Goal: Transaction & Acquisition: Purchase product/service

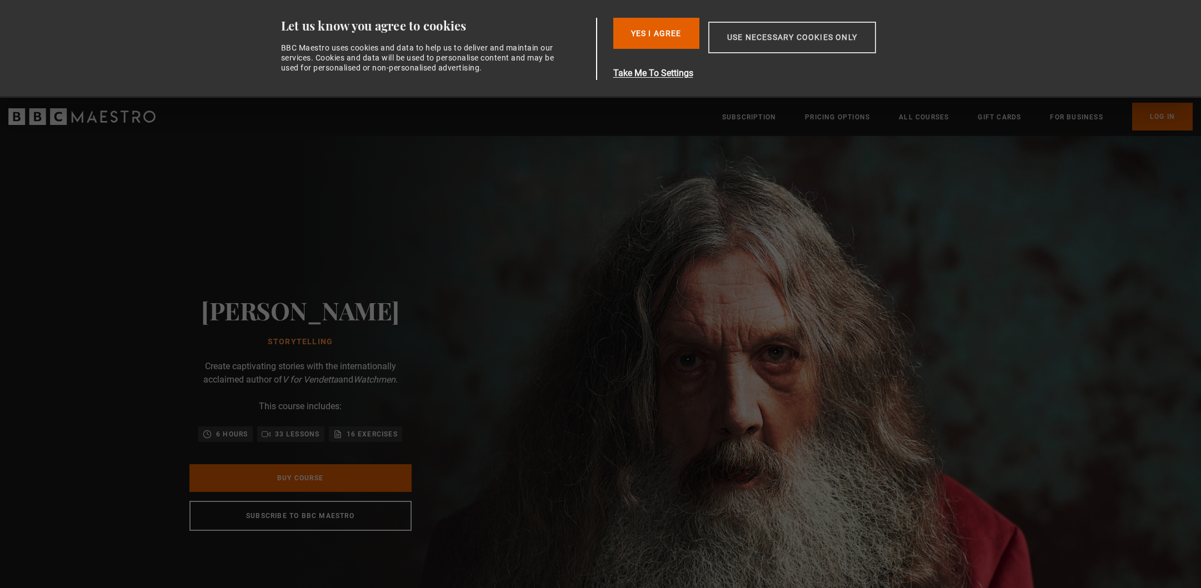
click at [756, 32] on button "Use necessary cookies only" at bounding box center [792, 38] width 168 height 32
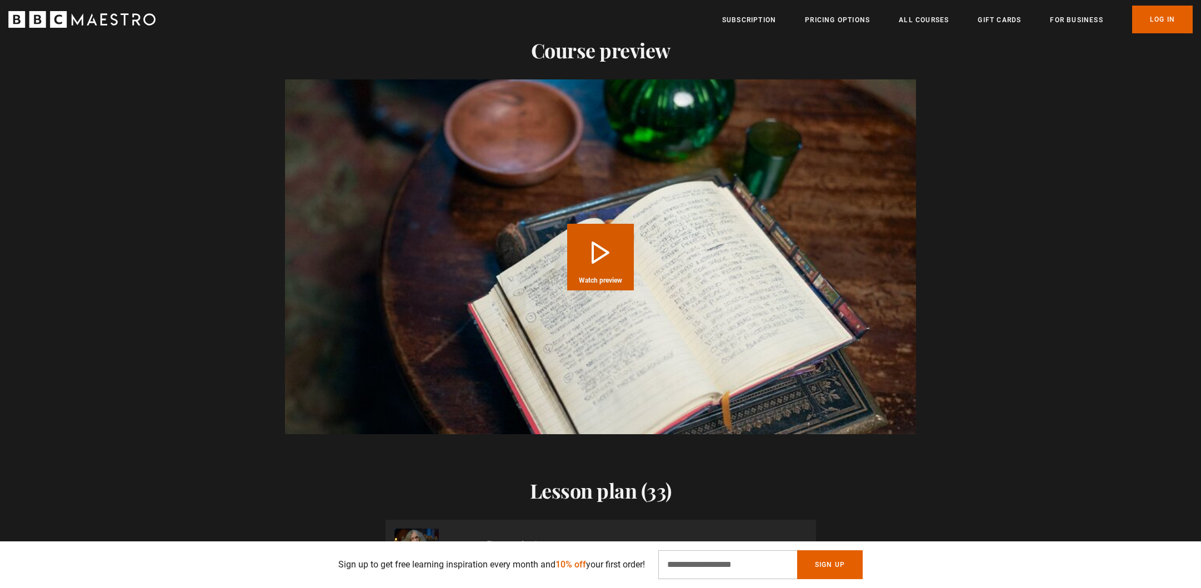
scroll to position [0, 582]
click at [593, 239] on button "Play Course overview for Storytelling with Alan Moore Watch preview" at bounding box center [600, 257] width 67 height 67
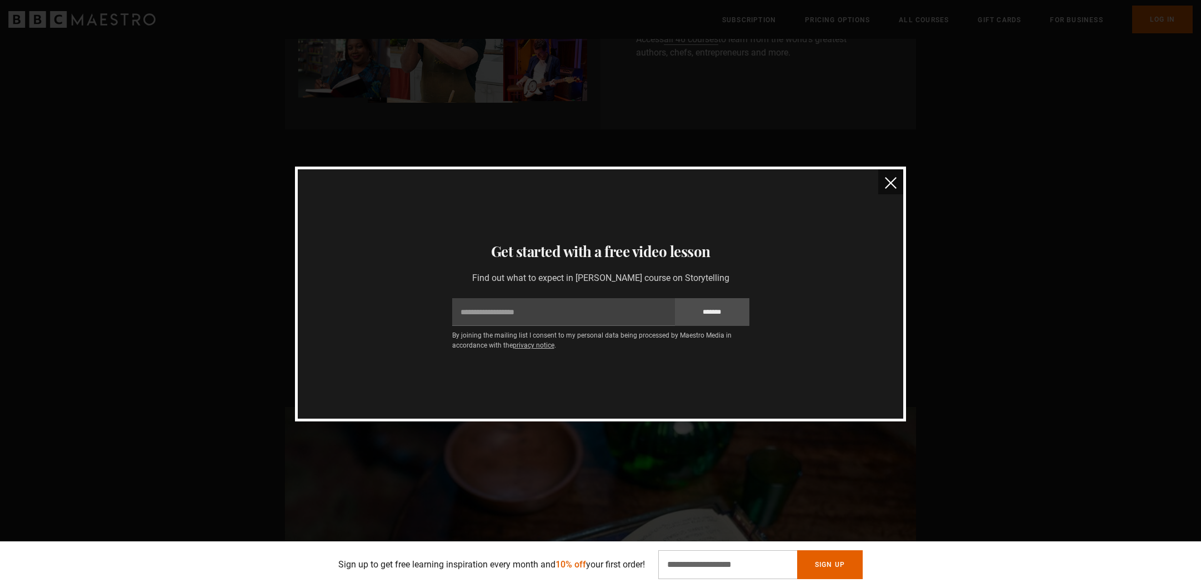
scroll to position [897, 0]
click at [889, 184] on img "close" at bounding box center [891, 183] width 12 height 12
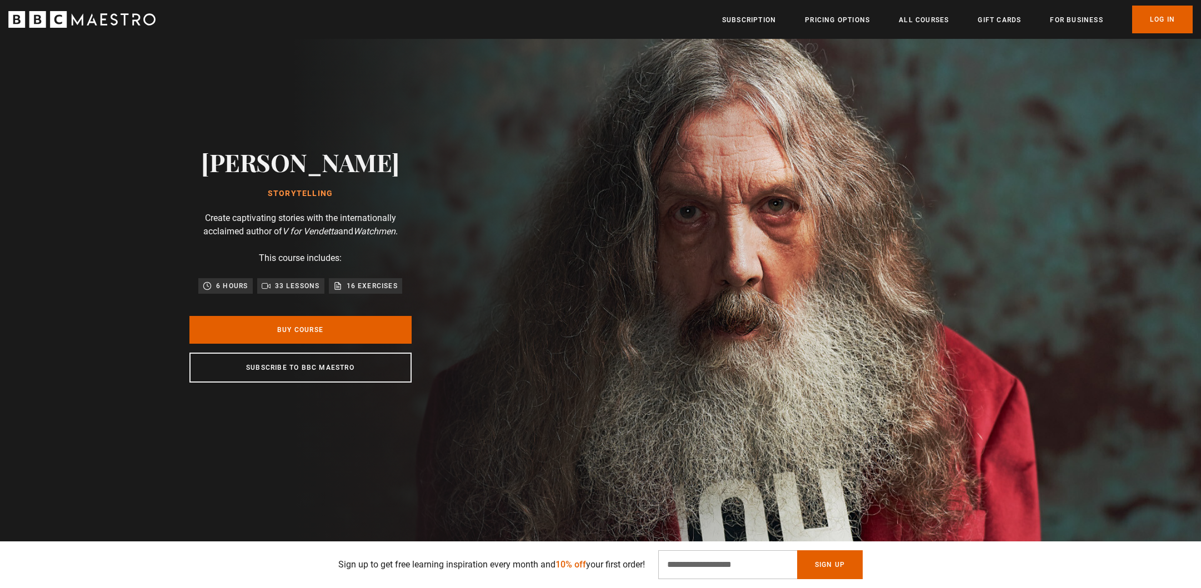
scroll to position [54, 0]
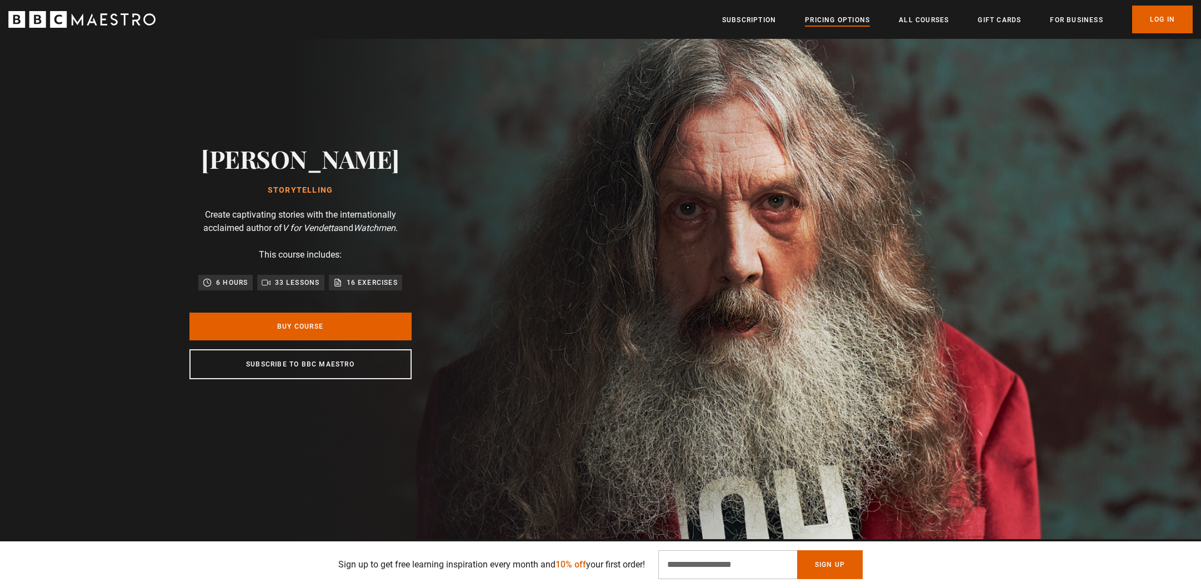
click at [832, 19] on link "Pricing Options" at bounding box center [837, 19] width 65 height 11
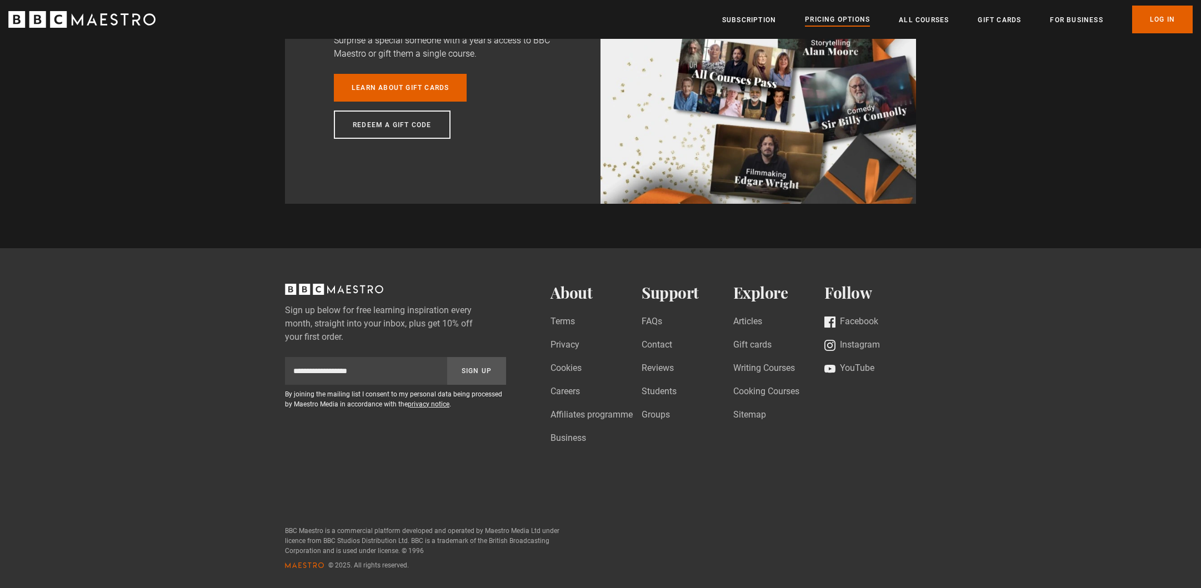
scroll to position [1144, 0]
click at [911, 20] on link "All Courses" at bounding box center [924, 19] width 50 height 11
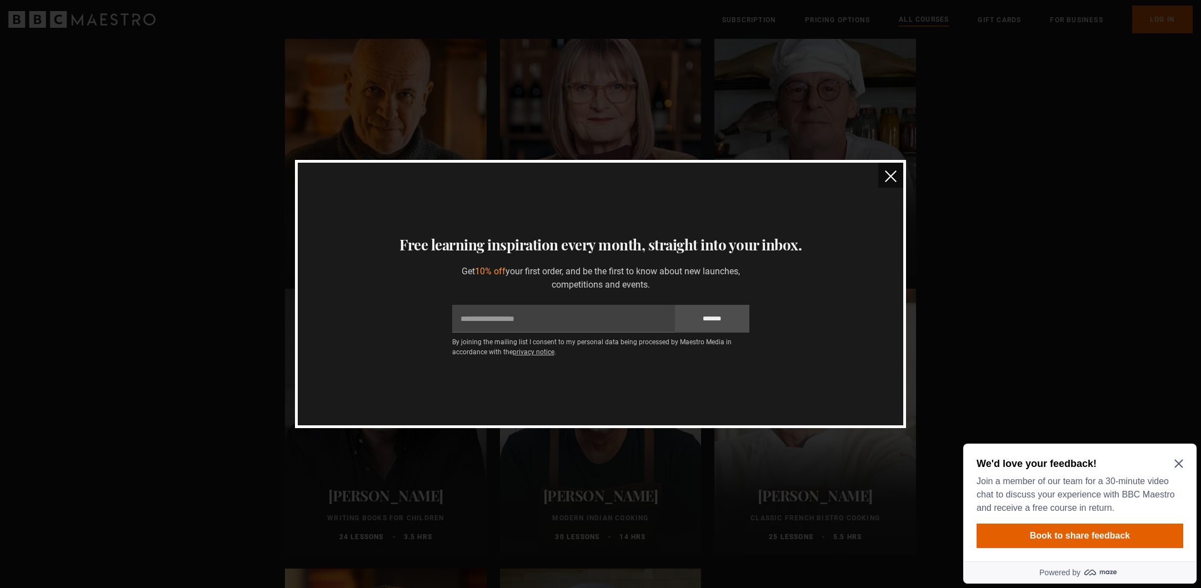
click at [890, 175] on img "close" at bounding box center [891, 177] width 12 height 12
